Goal: Information Seeking & Learning: Learn about a topic

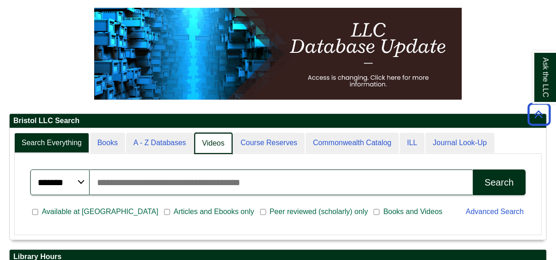
scroll to position [4, 5]
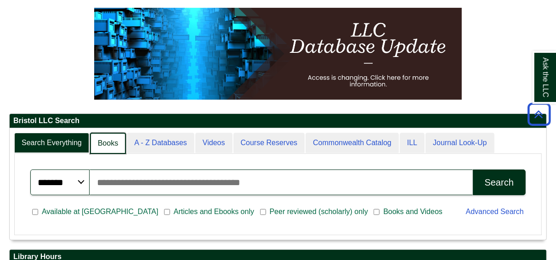
click at [113, 141] on link "Books" at bounding box center [108, 144] width 36 height 22
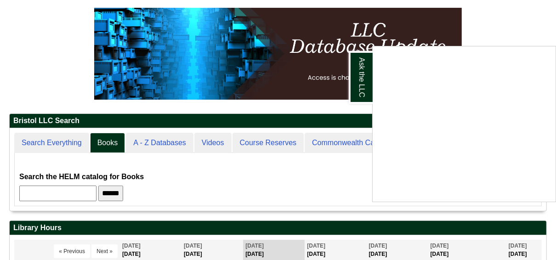
click at [96, 189] on div "Ask the LLC" at bounding box center [278, 130] width 556 height 260
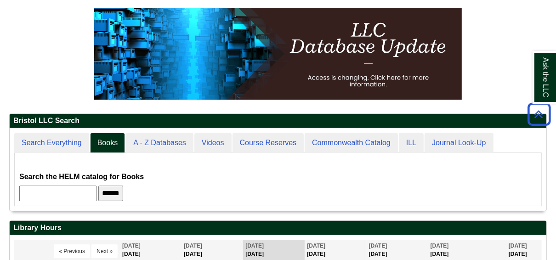
click at [96, 189] on input "text" at bounding box center [57, 194] width 77 height 16
type input "**********"
click at [98, 186] on input "******" at bounding box center [110, 194] width 25 height 16
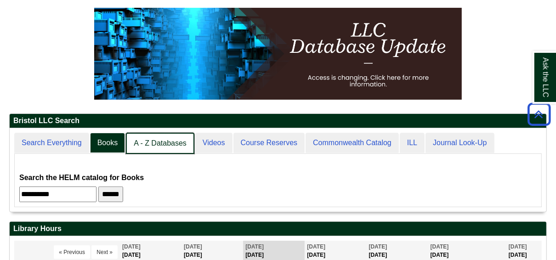
scroll to position [83, 537]
click at [168, 144] on link "A - Z Databases" at bounding box center [160, 144] width 68 height 22
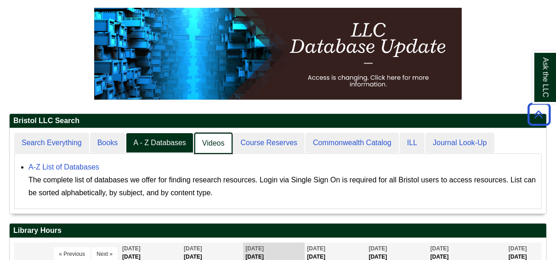
click at [219, 148] on link "Videos" at bounding box center [213, 144] width 38 height 22
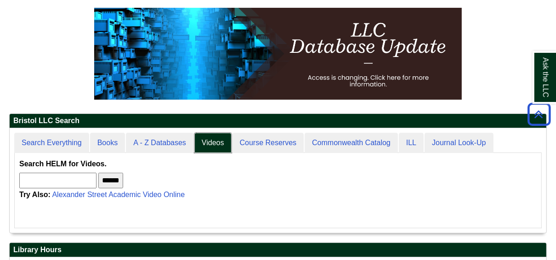
scroll to position [4, 5]
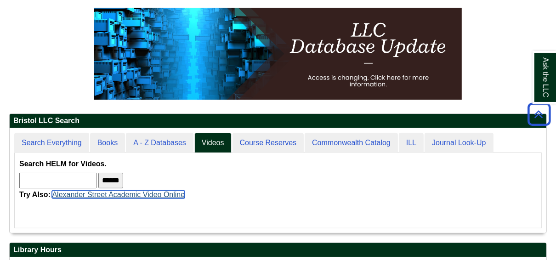
click at [143, 193] on link "Alexander Street Academic Video Online" at bounding box center [118, 195] width 133 height 8
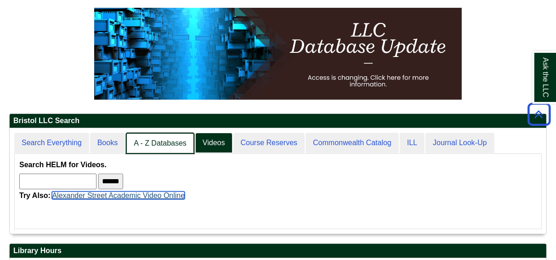
scroll to position [5, 5]
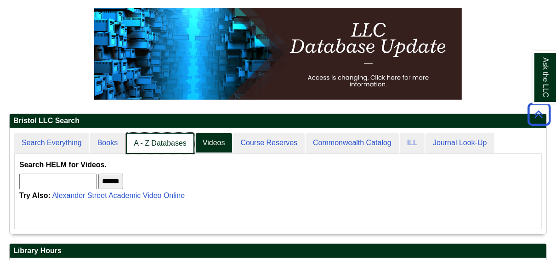
click at [163, 140] on link "A - Z Databases" at bounding box center [160, 144] width 68 height 22
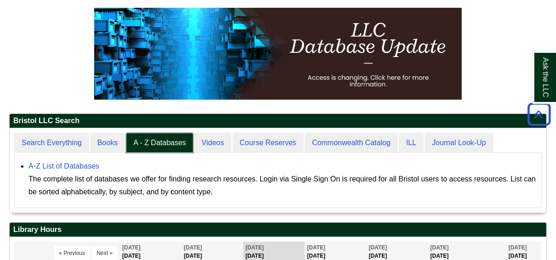
scroll to position [84, 537]
click at [80, 165] on link "A-Z List of Databases" at bounding box center [63, 166] width 71 height 8
